Goal: Transaction & Acquisition: Purchase product/service

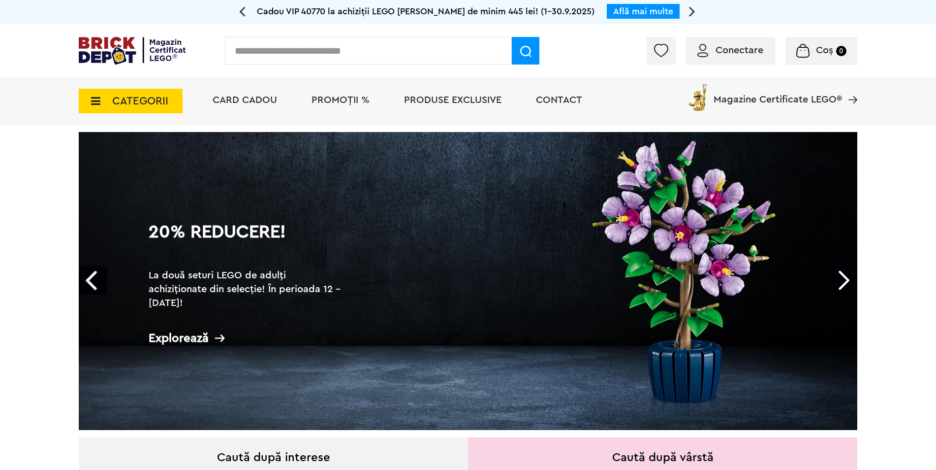
click at [301, 56] on input "text" at bounding box center [368, 51] width 287 height 28
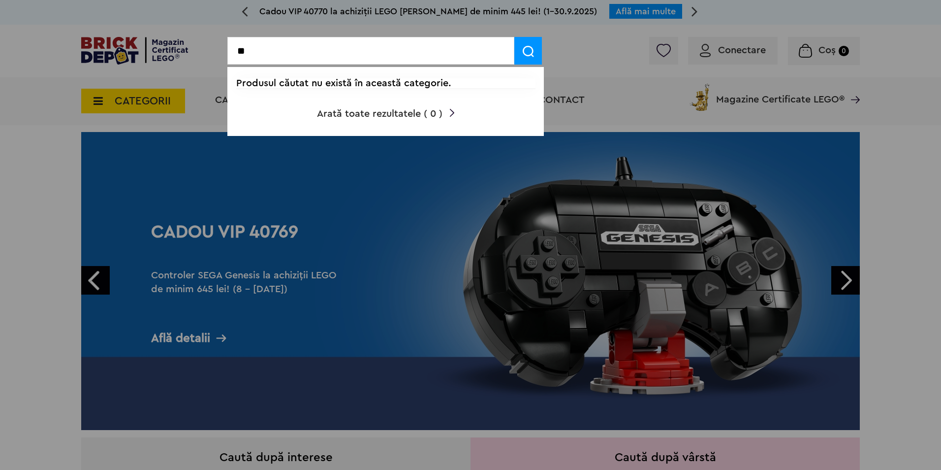
type input "*"
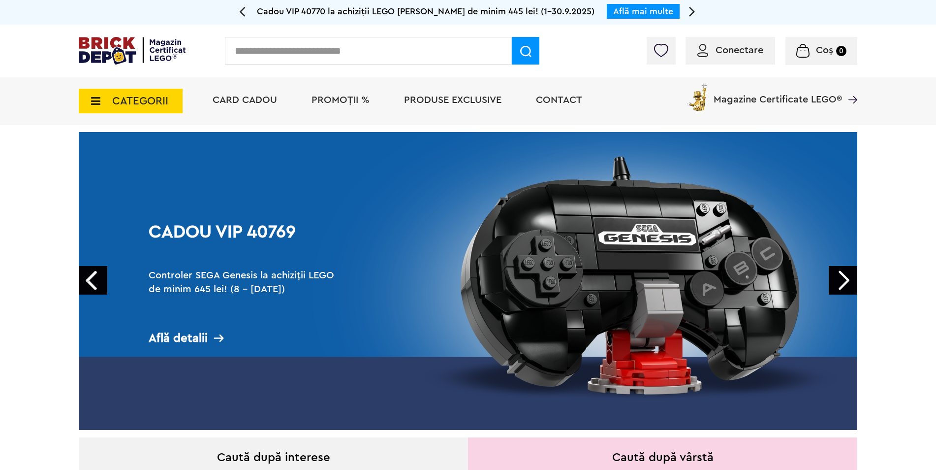
click at [101, 103] on span "CATEGORII" at bounding box center [131, 101] width 104 height 25
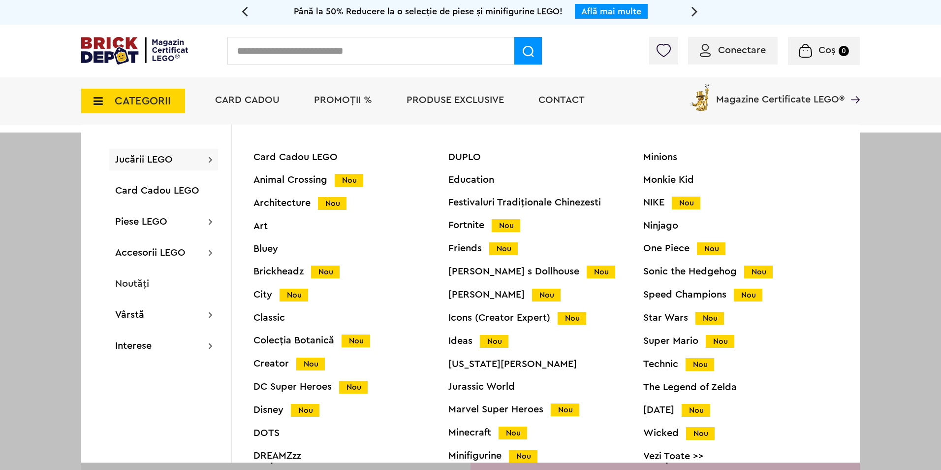
click at [176, 161] on div "Jucării LEGO Card Cadou LEGO Animal Crossing Nou Architecture Nou Art Bluey Bri…" at bounding box center [163, 160] width 109 height 22
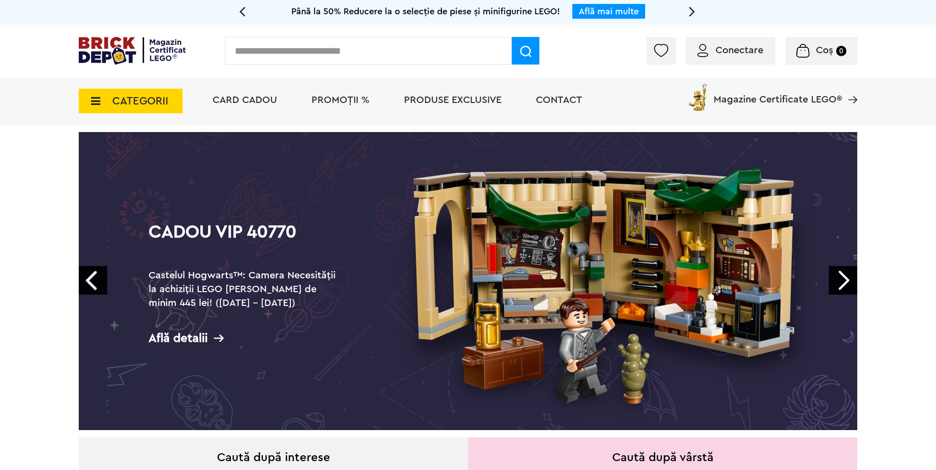
click at [105, 98] on span "CATEGORII" at bounding box center [131, 101] width 104 height 25
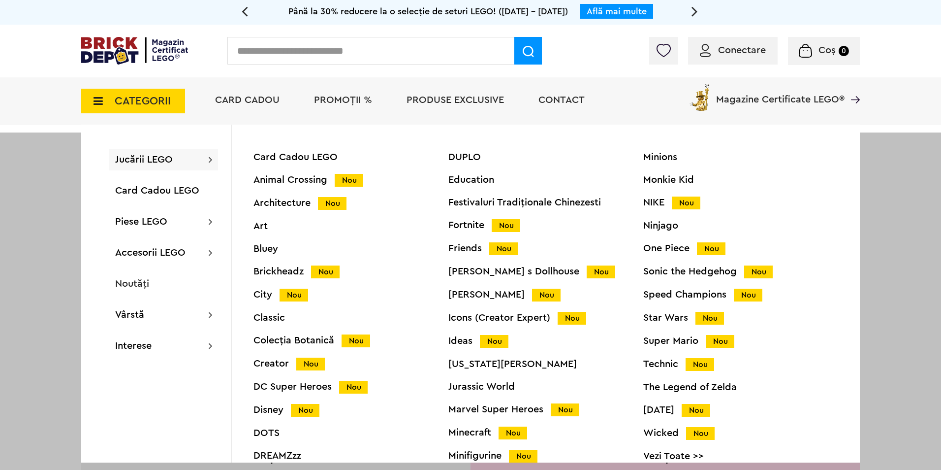
click at [133, 159] on span "Jucării LEGO" at bounding box center [144, 160] width 58 height 10
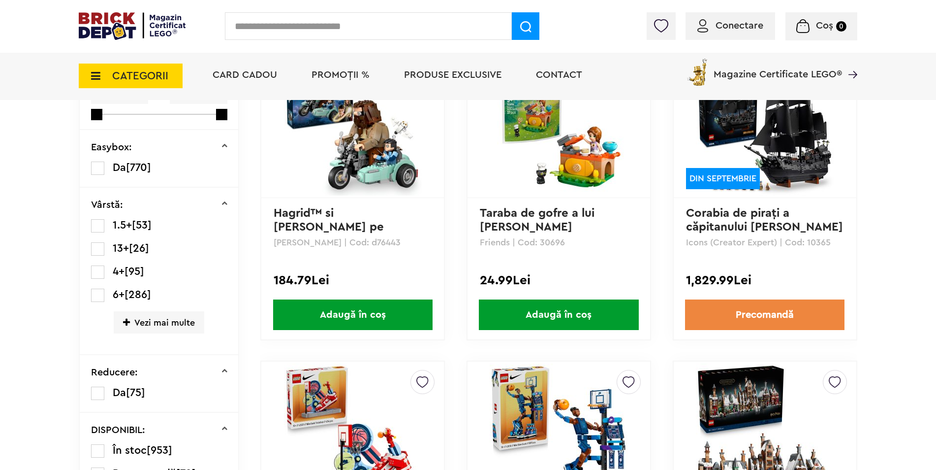
scroll to position [148, 0]
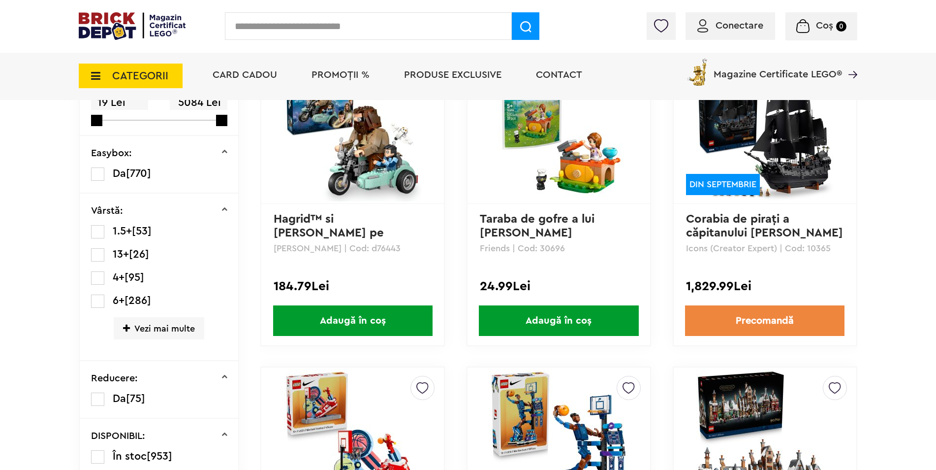
click at [794, 148] on img at bounding box center [765, 133] width 138 height 138
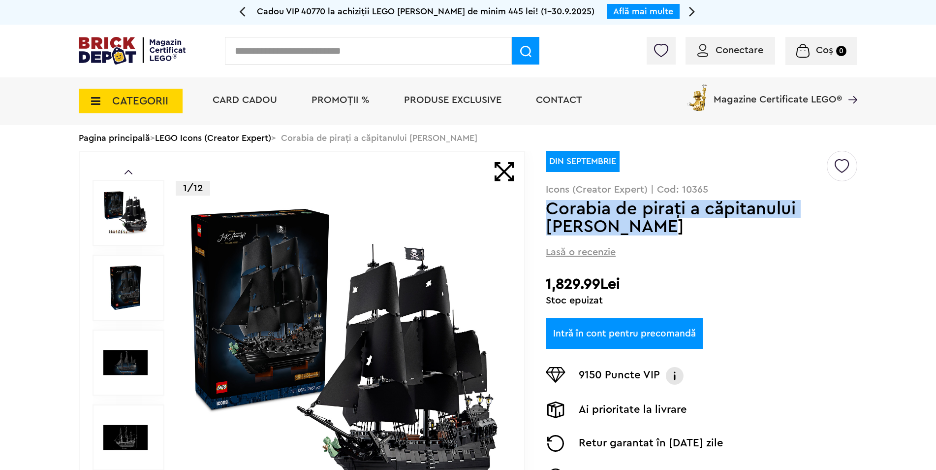
drag, startPoint x: 551, startPoint y: 208, endPoint x: 693, endPoint y: 230, distance: 144.1
click at [693, 230] on h1 "Corabia de piraţi a căpitanului Jack Sparrow" at bounding box center [686, 217] width 280 height 35
copy h1 "Corabia de piraţi a căpitanului Jack Sparrow"
